Goal: Obtain resource: Obtain resource

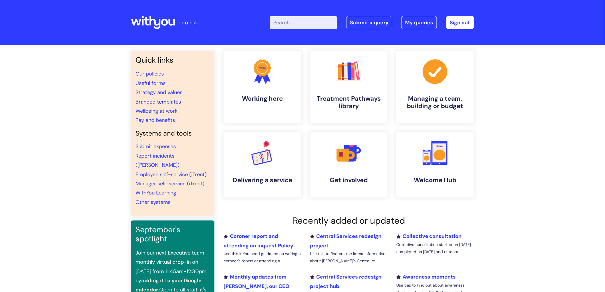
click at [157, 100] on link "Branded templates" at bounding box center [157, 101] width 45 height 7
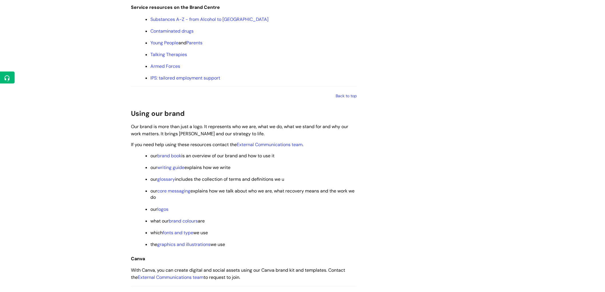
scroll to position [730, 0]
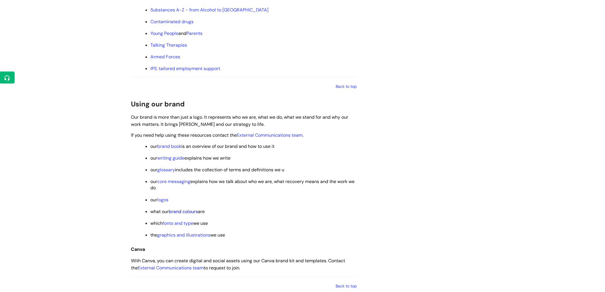
click at [193, 214] on link "brand colours" at bounding box center [183, 211] width 29 height 6
